Goal: Information Seeking & Learning: Learn about a topic

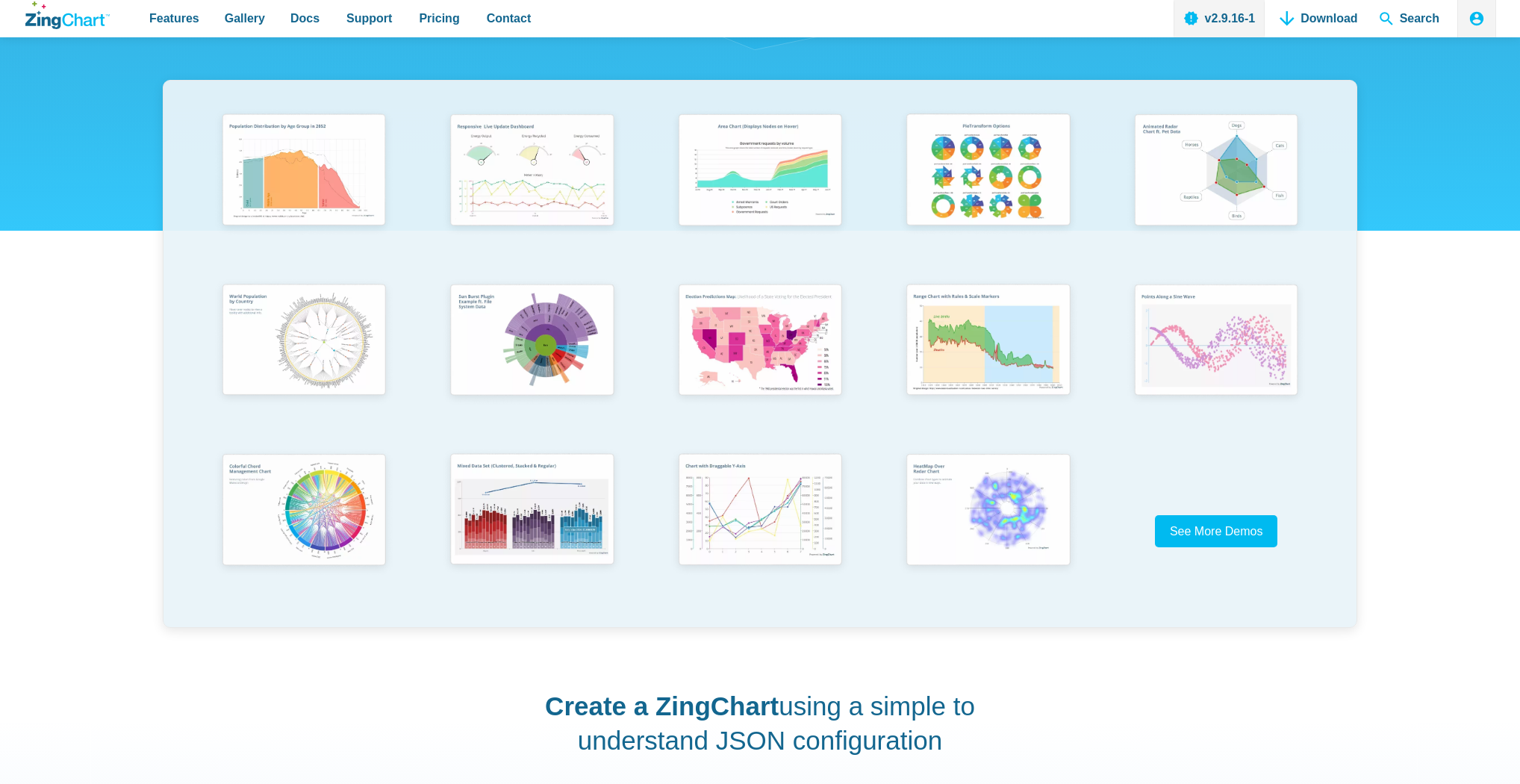
scroll to position [299, 0]
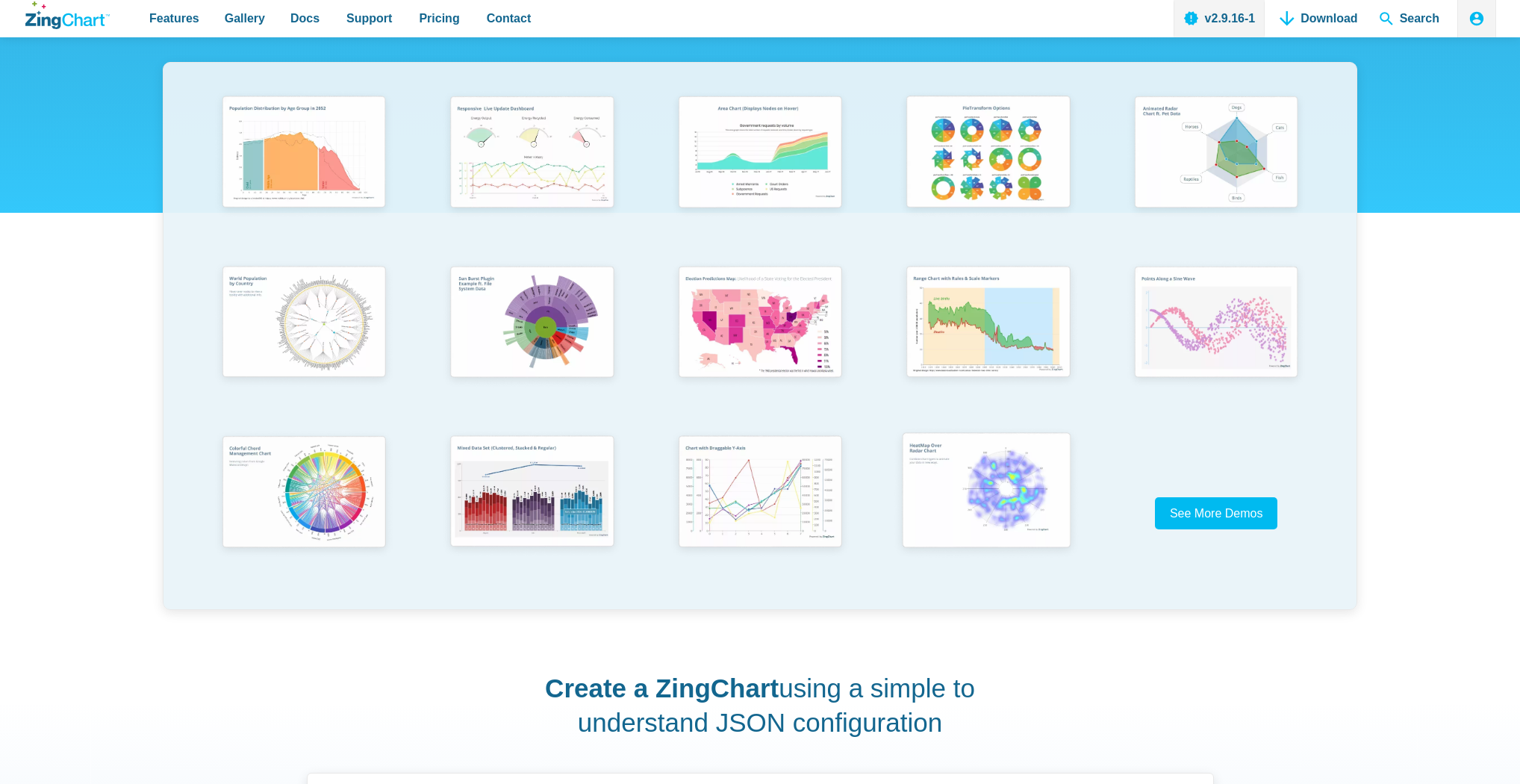
click at [933, 467] on img "App Content" at bounding box center [987, 491] width 188 height 134
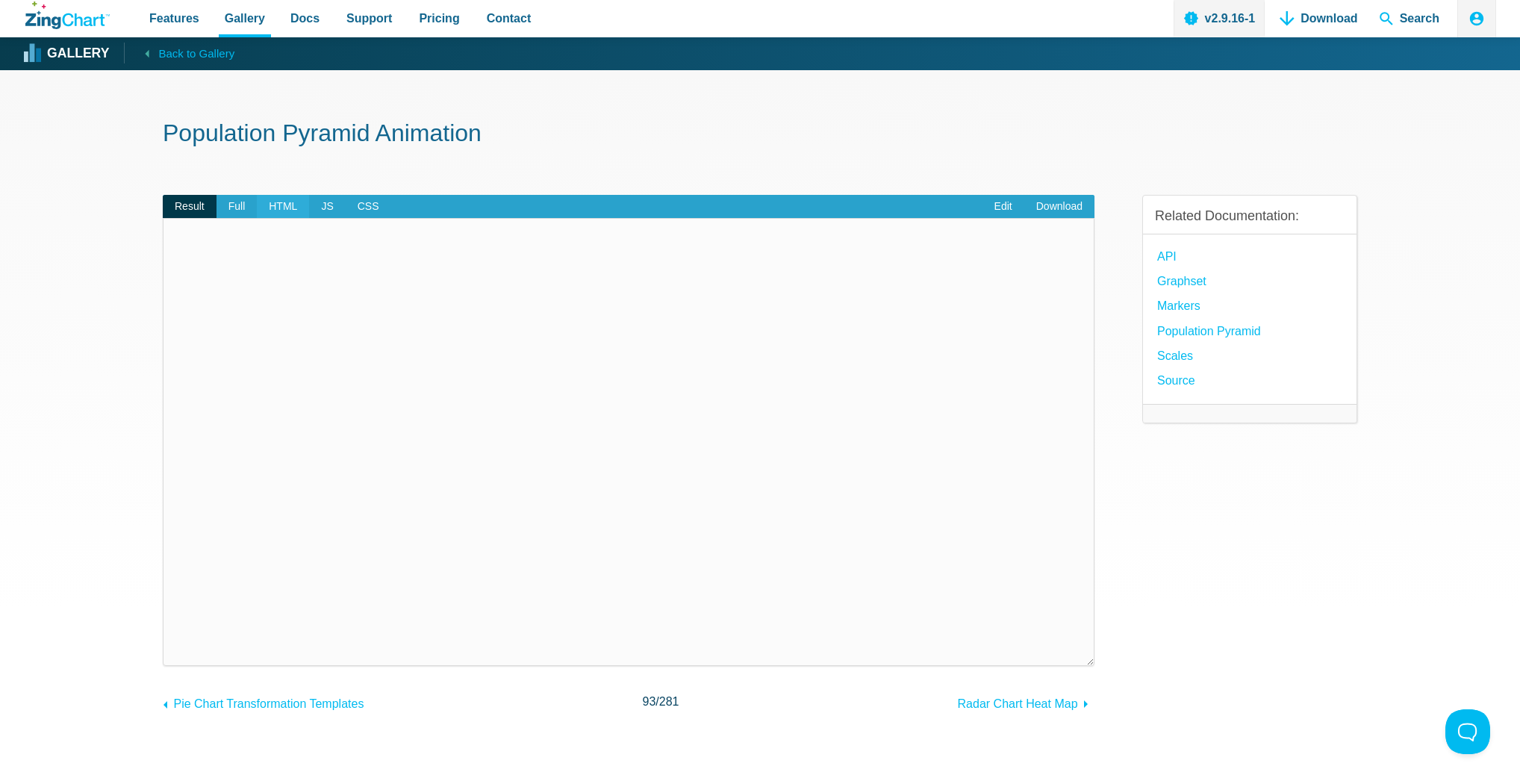
click at [288, 203] on span "HTML" at bounding box center [283, 207] width 52 height 24
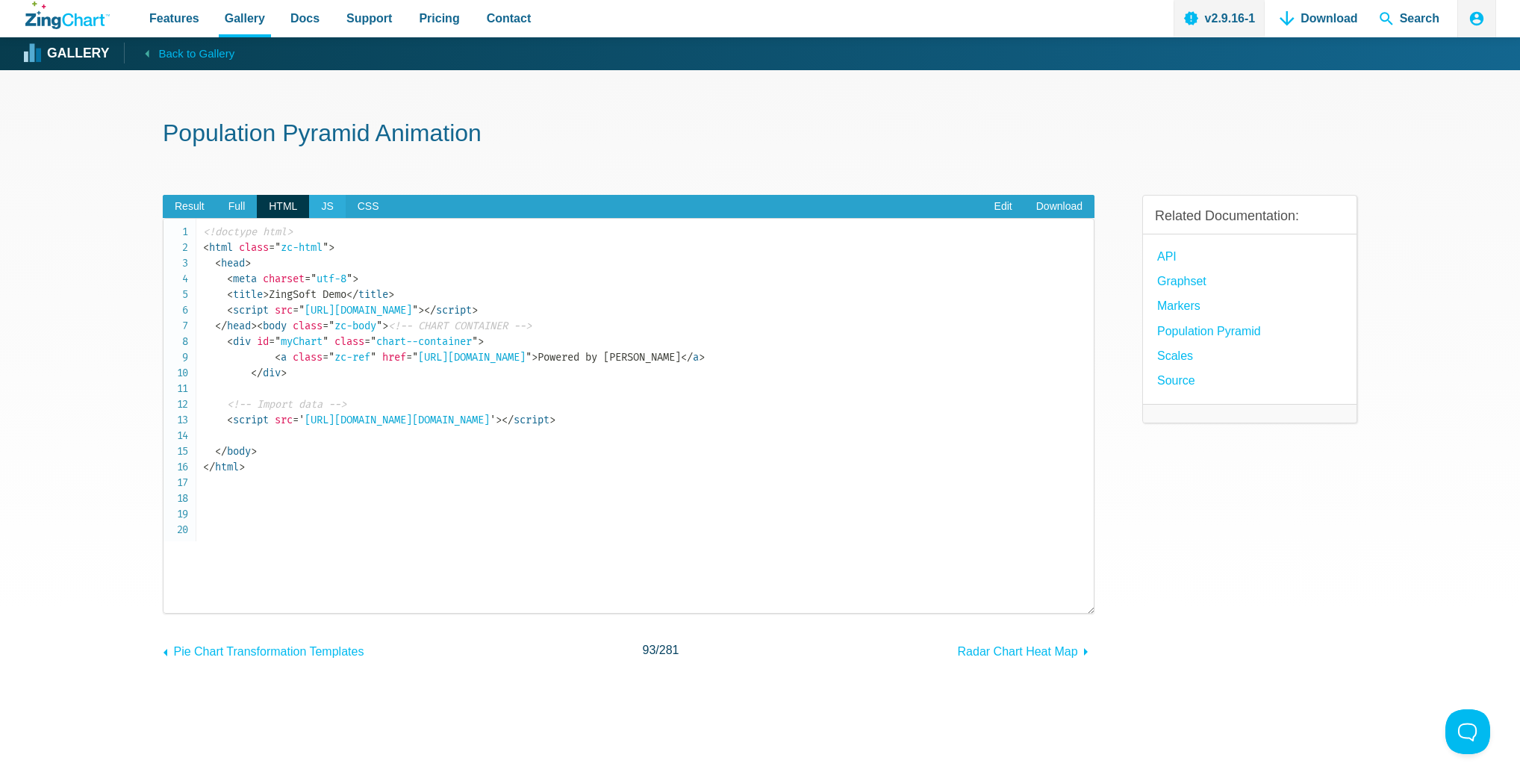
click at [330, 205] on span "JS" at bounding box center [327, 207] width 36 height 24
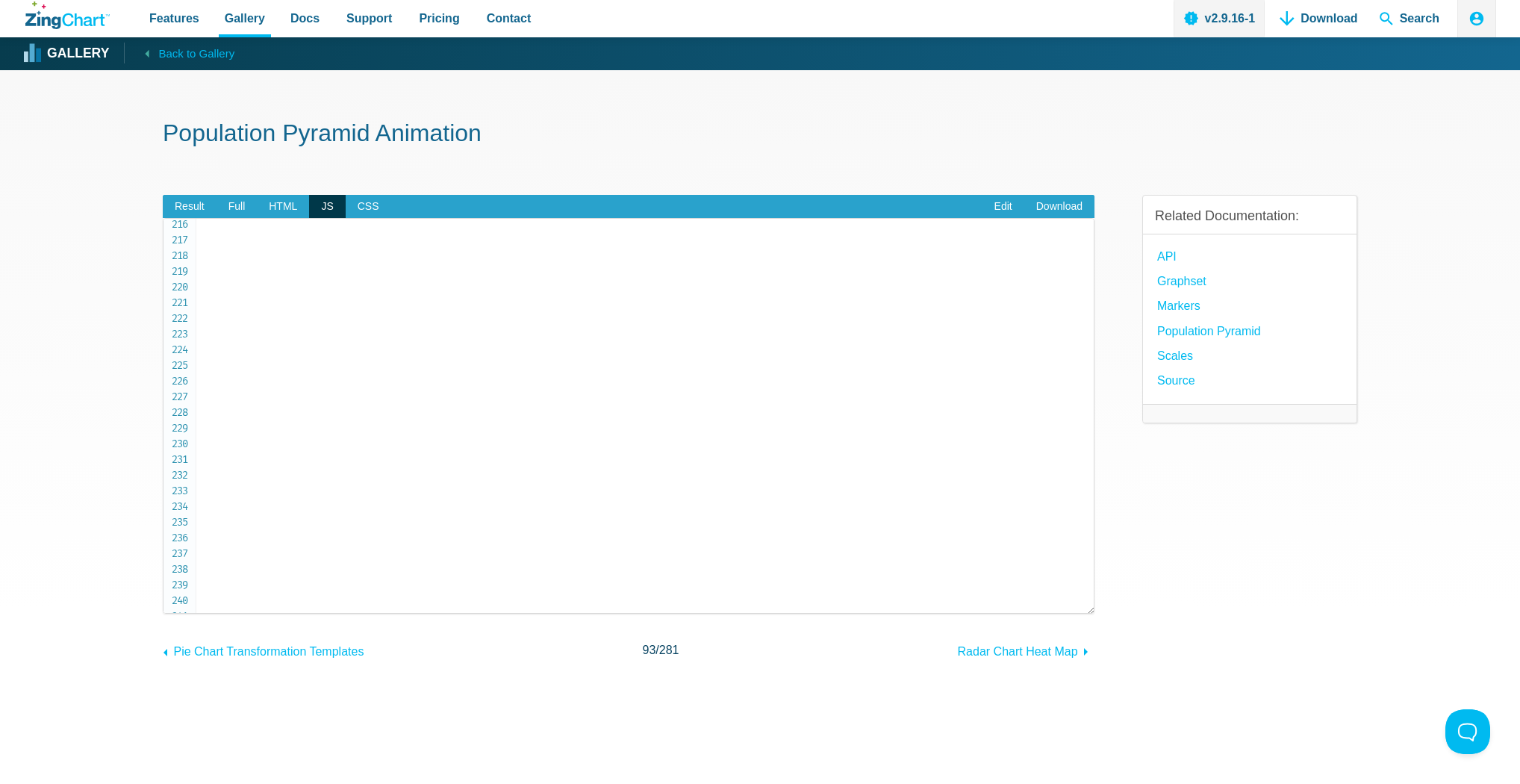
scroll to position [3408, 0]
